Goal: Register for event/course

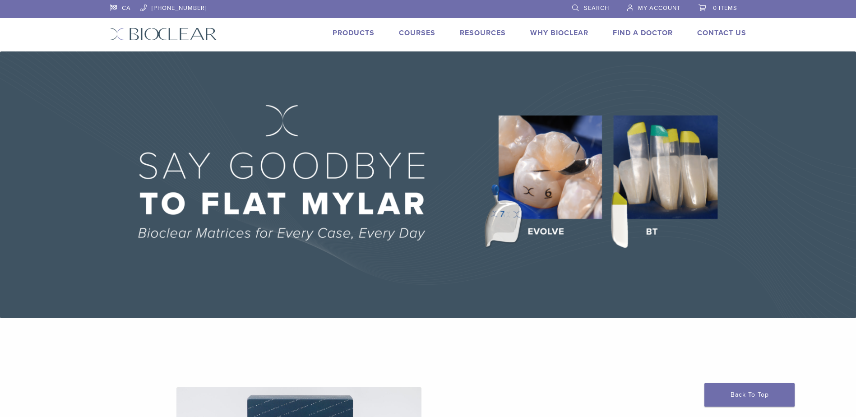
click at [418, 32] on link "Courses" at bounding box center [417, 32] width 37 height 9
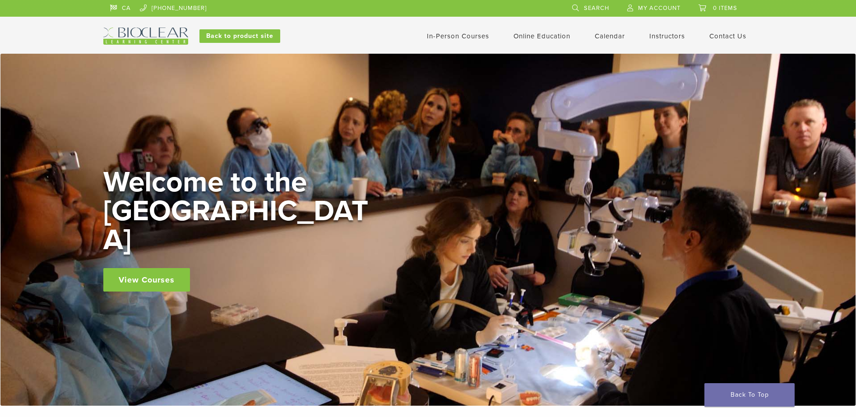
click at [458, 37] on link "In-Person Courses" at bounding box center [458, 36] width 62 height 8
